Goal: Transaction & Acquisition: Purchase product/service

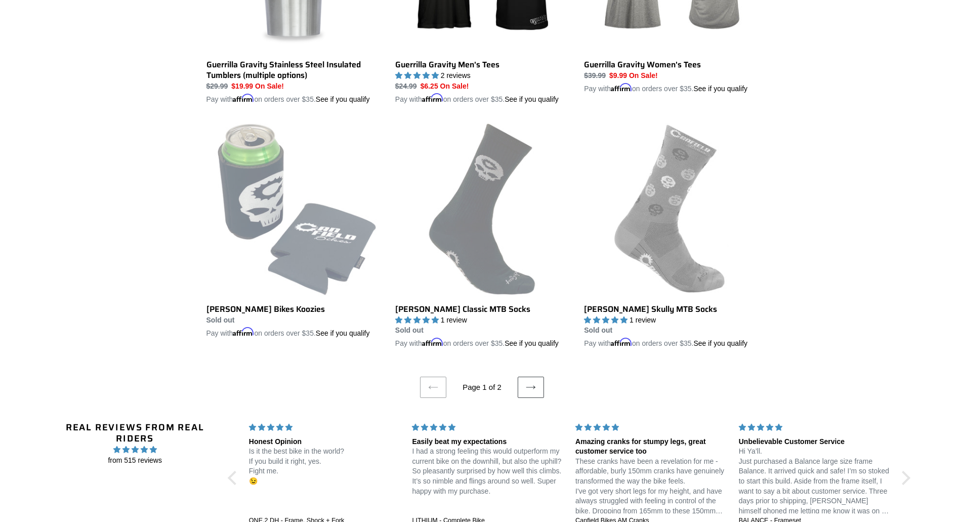
scroll to position [1923, 0]
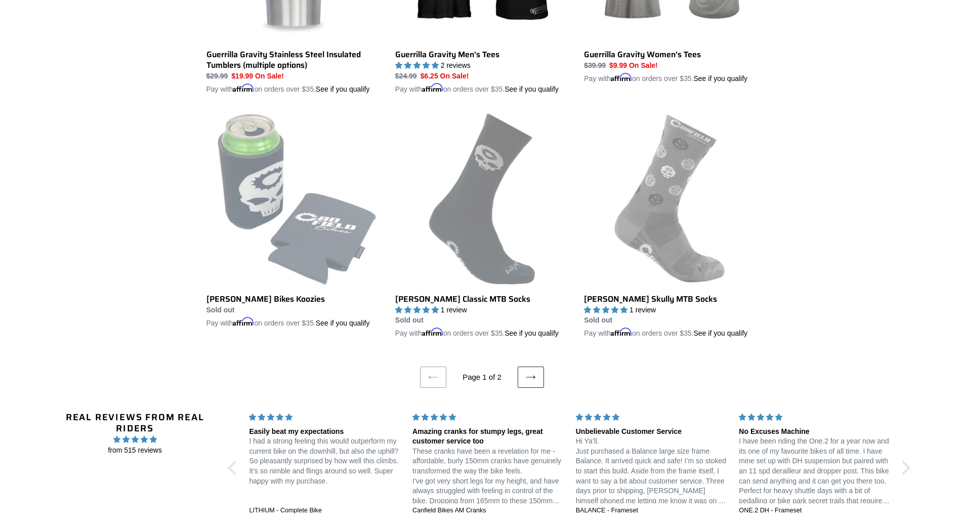
click at [535, 381] on icon at bounding box center [531, 377] width 10 height 10
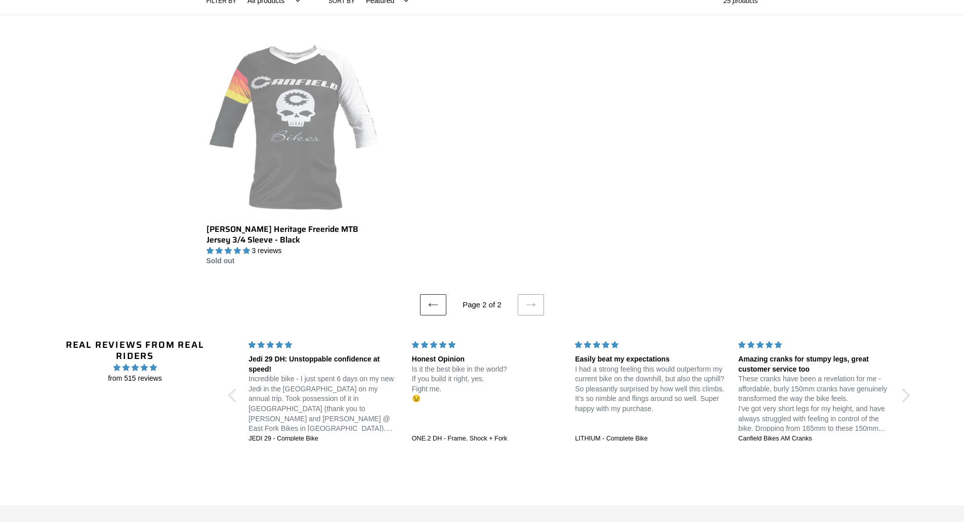
click at [435, 307] on icon at bounding box center [433, 305] width 10 height 10
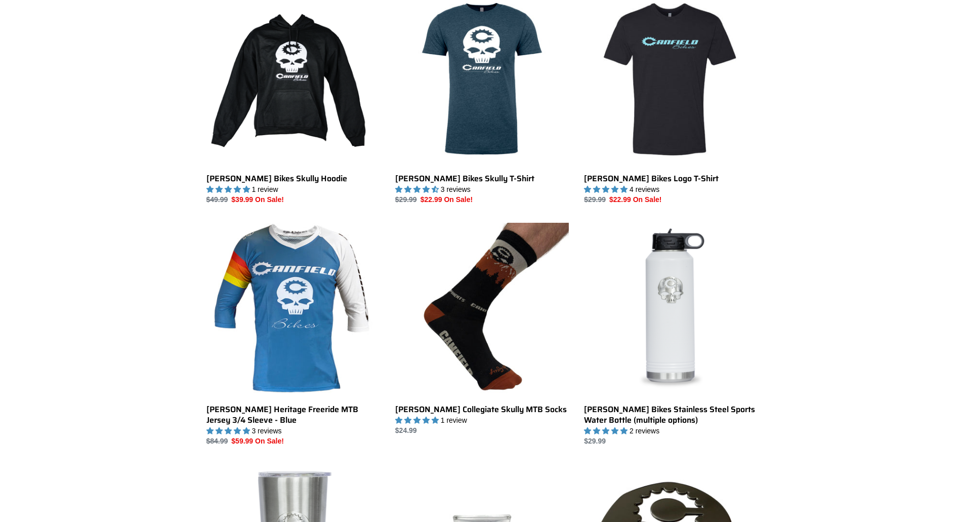
scroll to position [418, 0]
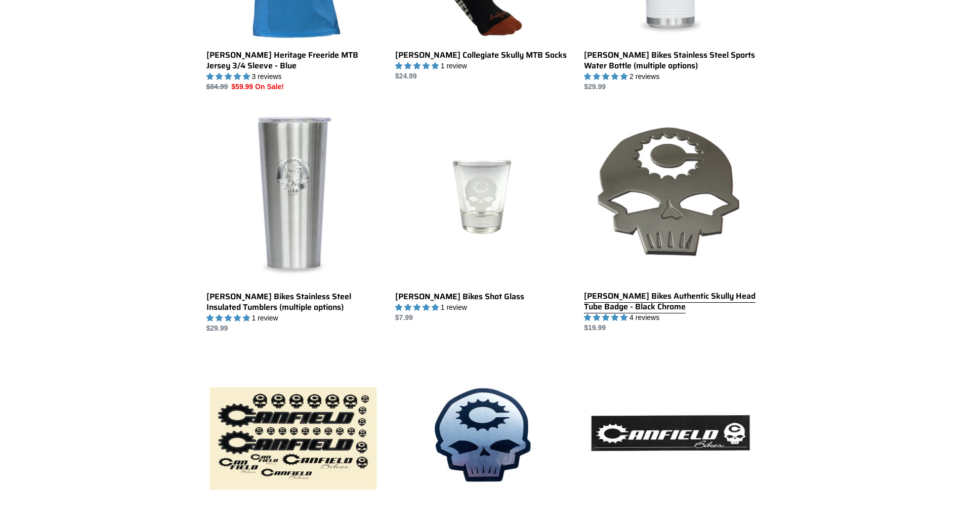
click at [653, 294] on link "[PERSON_NAME] Bikes Authentic Skully Head Tube Badge - Black Chrome" at bounding box center [671, 221] width 174 height 223
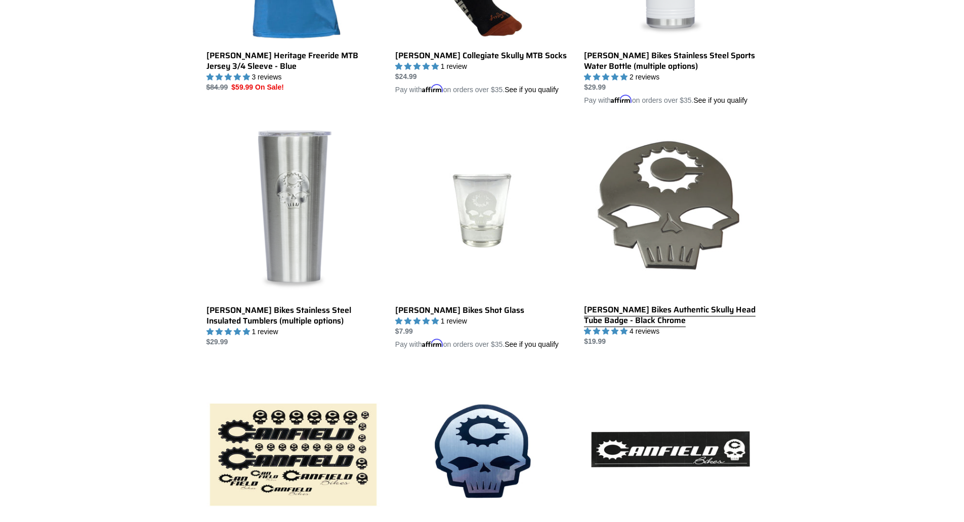
scroll to position [681, 0]
